Goal: Task Accomplishment & Management: Manage account settings

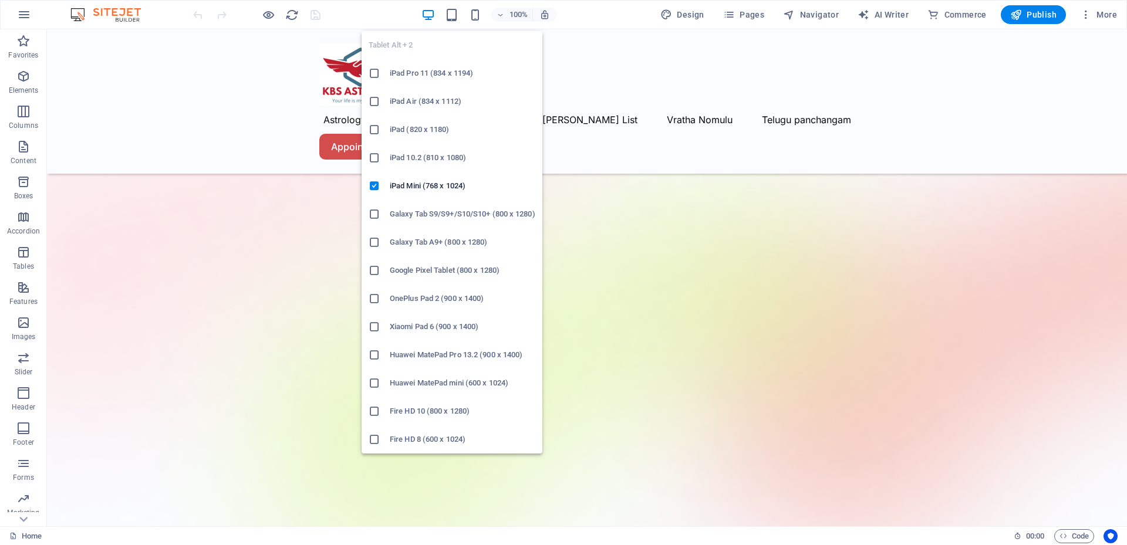
scroll to position [533, 0]
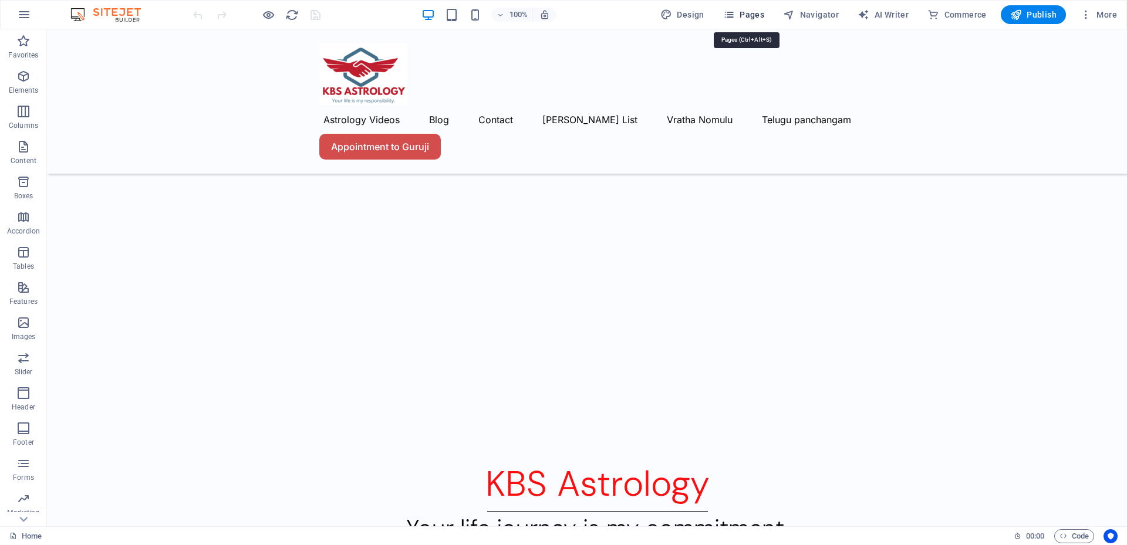
click at [739, 14] on span "Pages" at bounding box center [743, 15] width 41 height 12
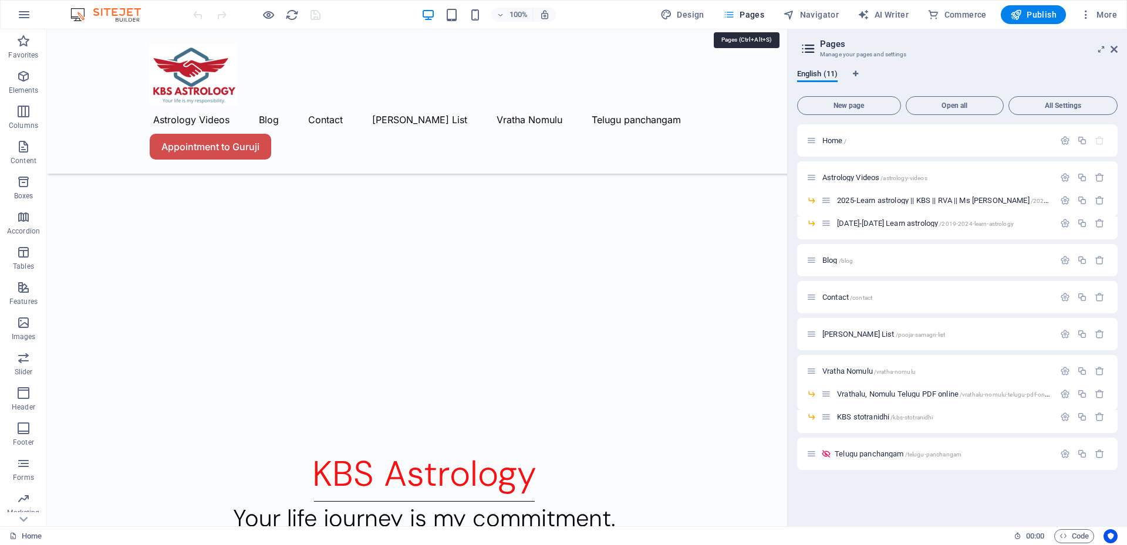
click at [735, 14] on icon "button" at bounding box center [729, 15] width 12 height 12
click at [822, 453] on icon at bounding box center [826, 454] width 10 height 10
click at [829, 453] on icon at bounding box center [826, 454] width 10 height 10
click at [830, 454] on icon at bounding box center [826, 454] width 10 height 10
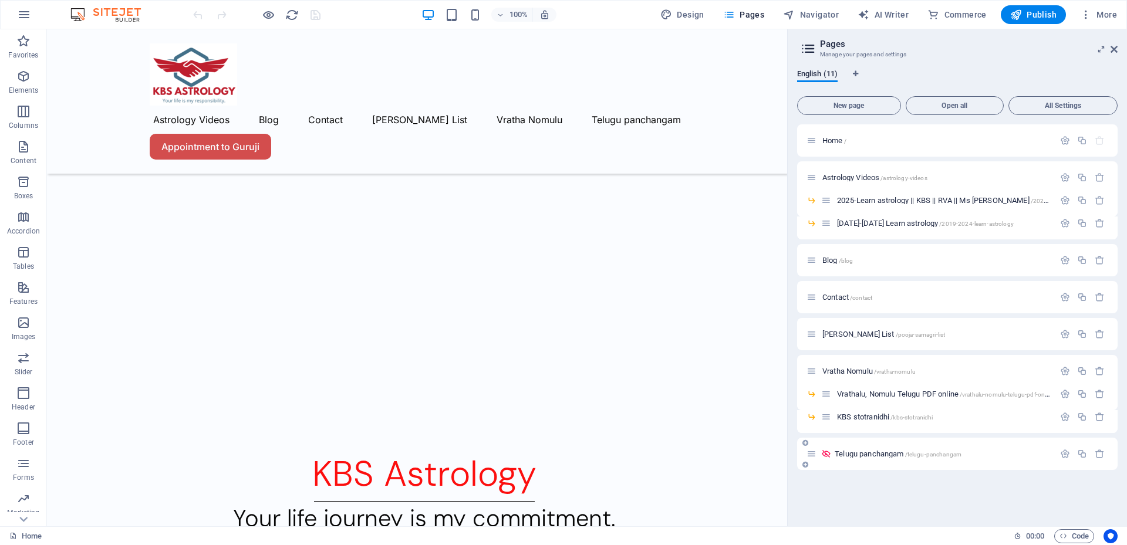
click at [827, 455] on icon at bounding box center [826, 454] width 10 height 10
drag, startPoint x: 827, startPoint y: 455, endPoint x: 817, endPoint y: 454, distance: 10.0
click at [817, 454] on div "Telugu panchangam /telugu-panchangam" at bounding box center [931, 454] width 248 height 14
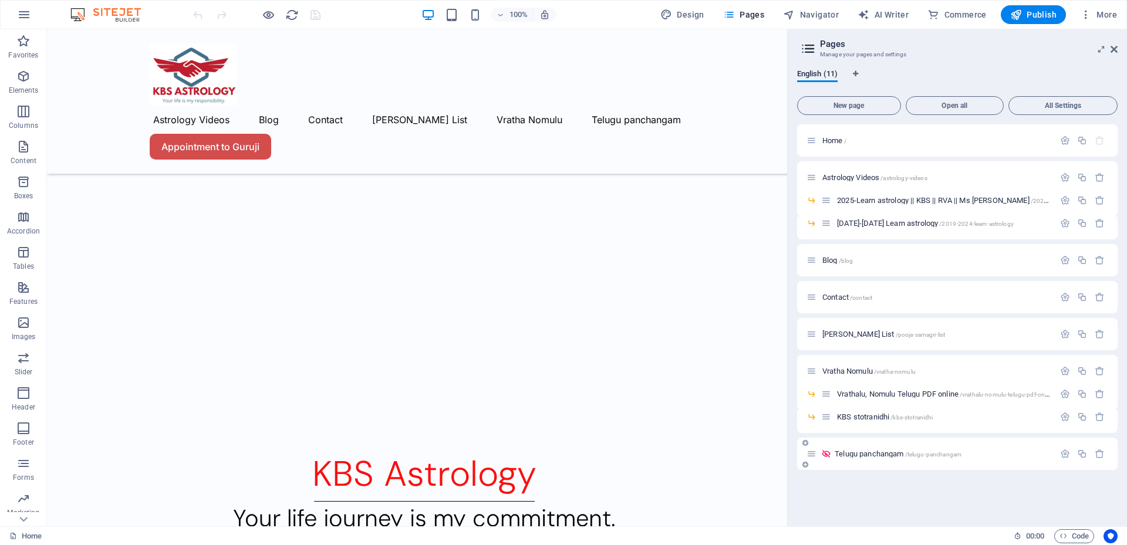
click at [814, 454] on icon at bounding box center [812, 454] width 10 height 10
click at [1062, 456] on icon "button" at bounding box center [1065, 454] width 10 height 10
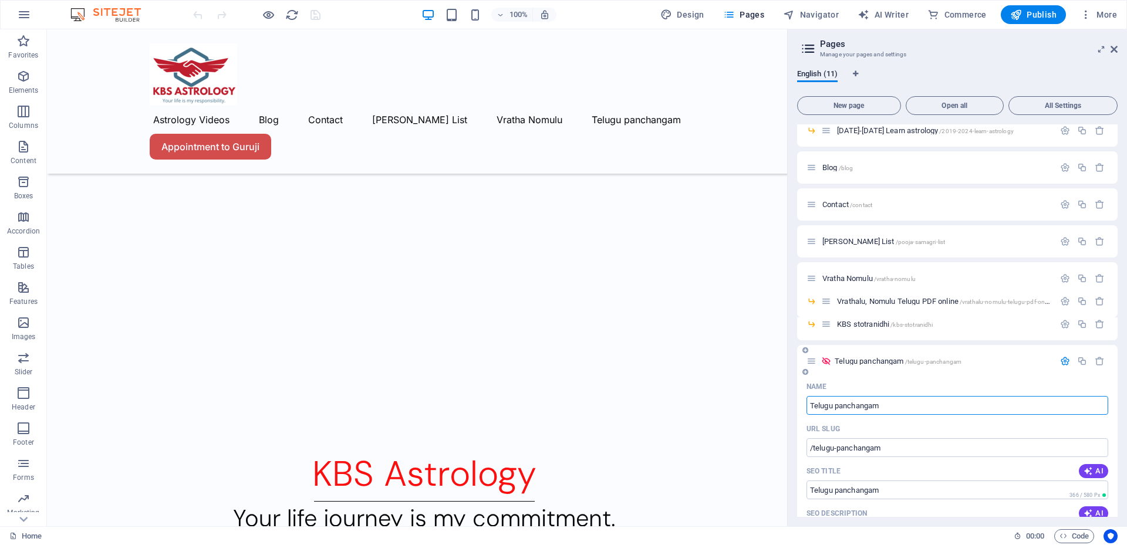
scroll to position [176, 0]
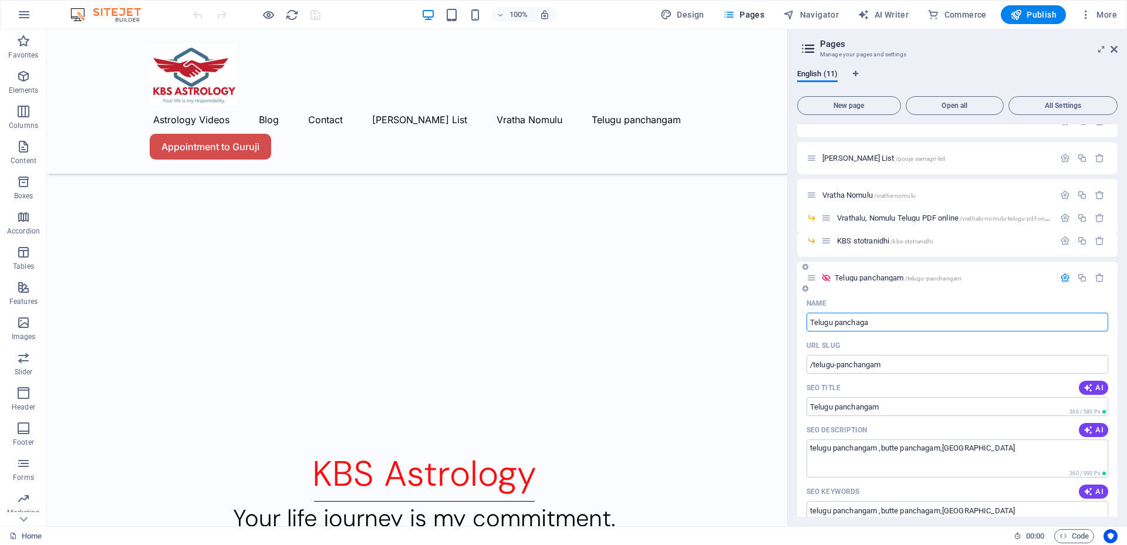
type input "Telugu panchaga"
type input "/telugu-panchaga"
type input "Telugu panchaga"
type input "Telugu panchagam"
type input "/telugu-panchagam"
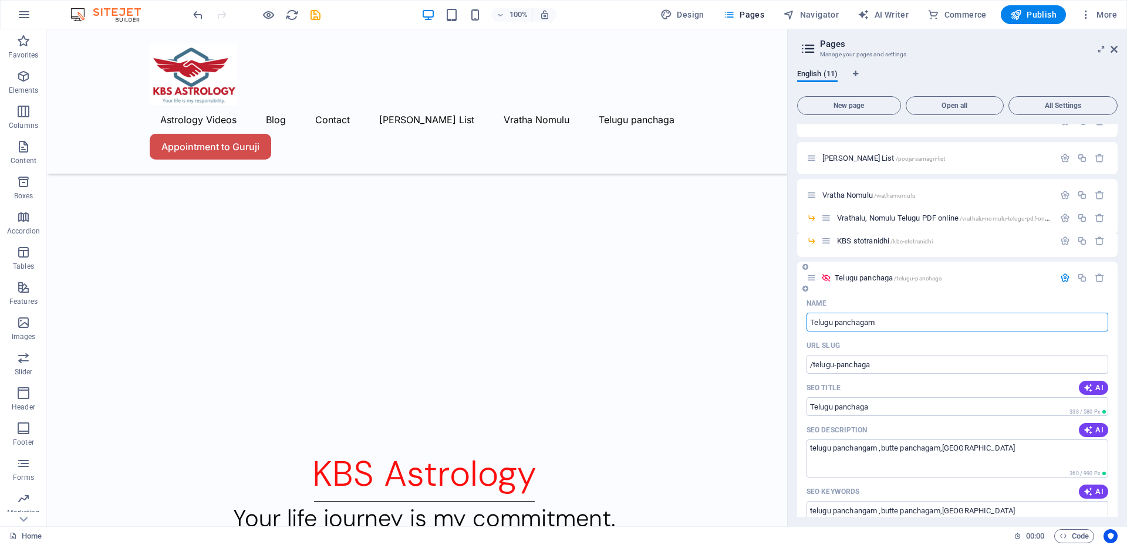
type input "Telugu panchagam"
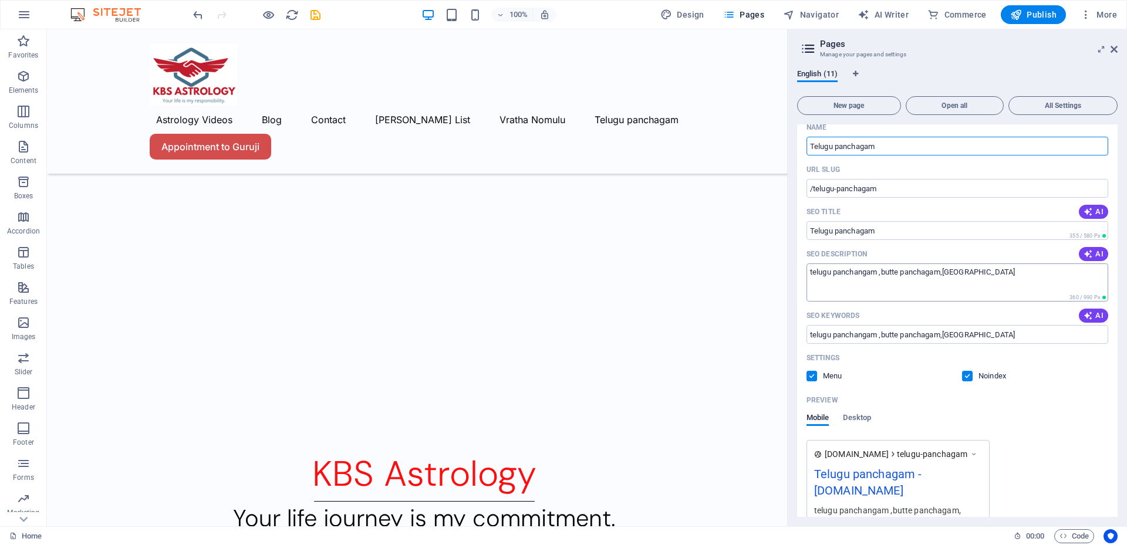
scroll to position [59, 0]
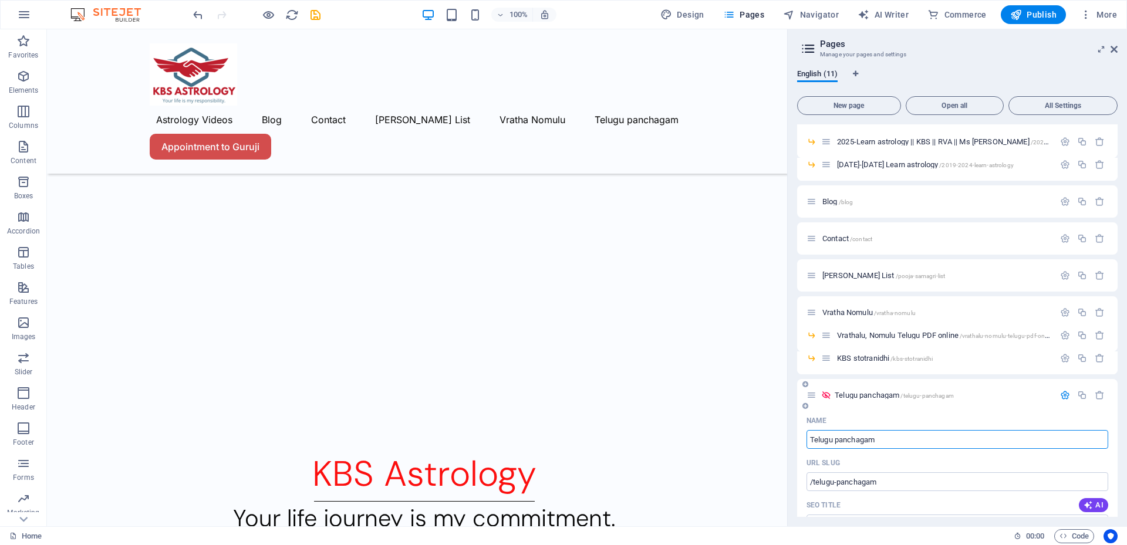
type input "Telugu panchagam"
click at [827, 396] on icon at bounding box center [826, 395] width 10 height 10
click at [810, 396] on icon at bounding box center [812, 395] width 10 height 10
click at [859, 356] on span "KBS stotranidhi /kbs-stotranidhi" at bounding box center [885, 358] width 96 height 9
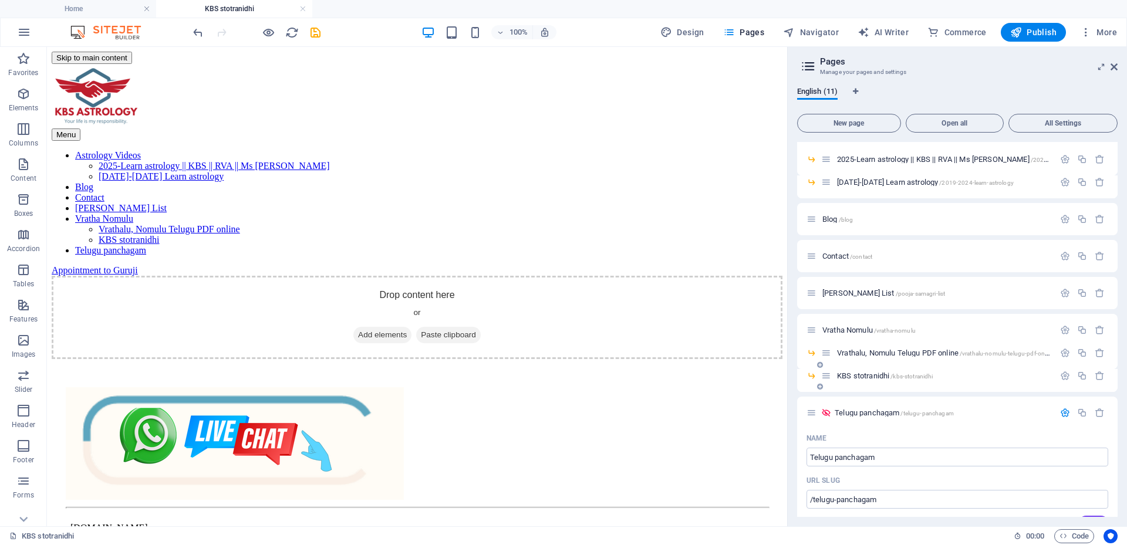
scroll to position [0, 0]
